Goal: Task Accomplishment & Management: Manage account settings

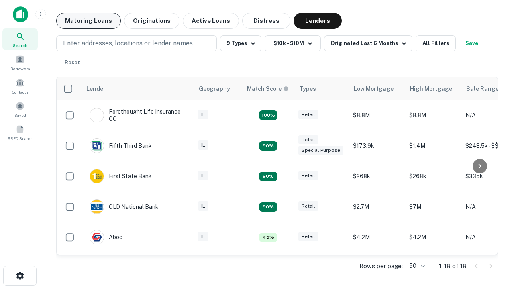
click at [88, 21] on button "Maturing Loans" at bounding box center [88, 21] width 65 height 16
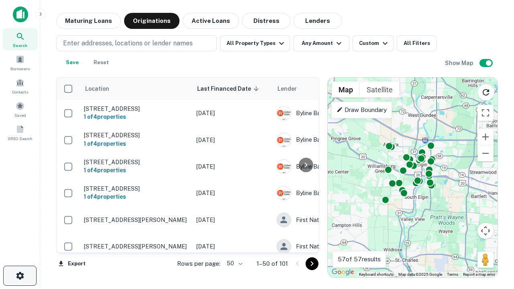
click at [20, 276] on icon "button" at bounding box center [20, 276] width 10 height 10
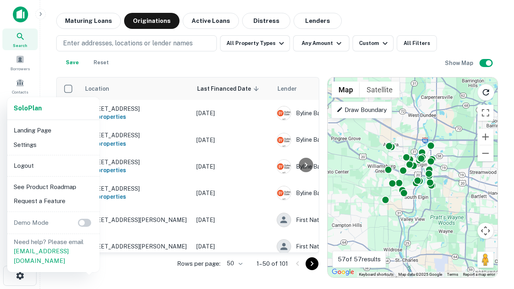
click at [53, 165] on li "Logout" at bounding box center [53, 166] width 86 height 14
